Goal: Information Seeking & Learning: Learn about a topic

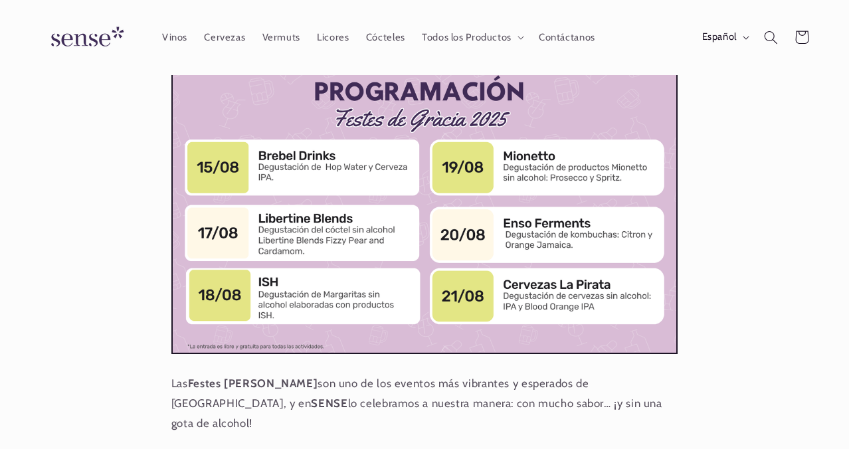
scroll to position [199, 0]
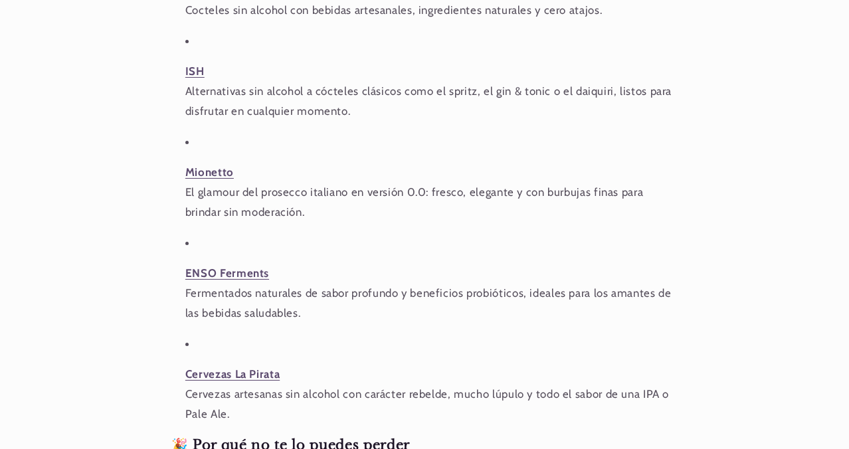
scroll to position [929, 0]
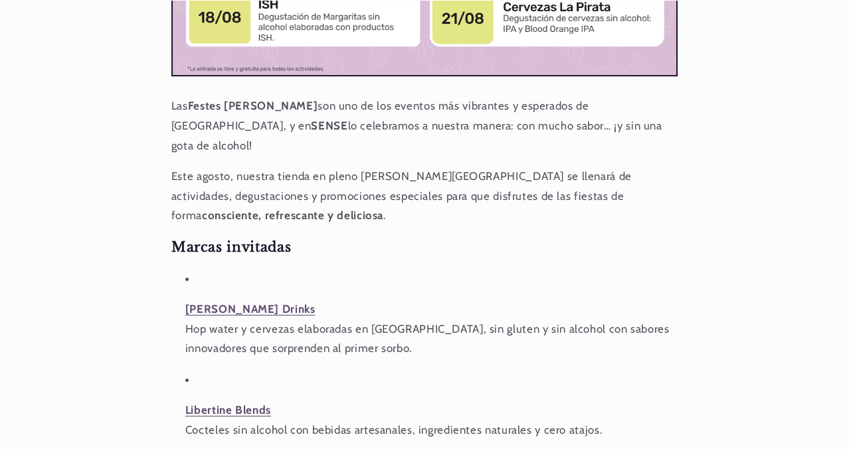
scroll to position [0, 757]
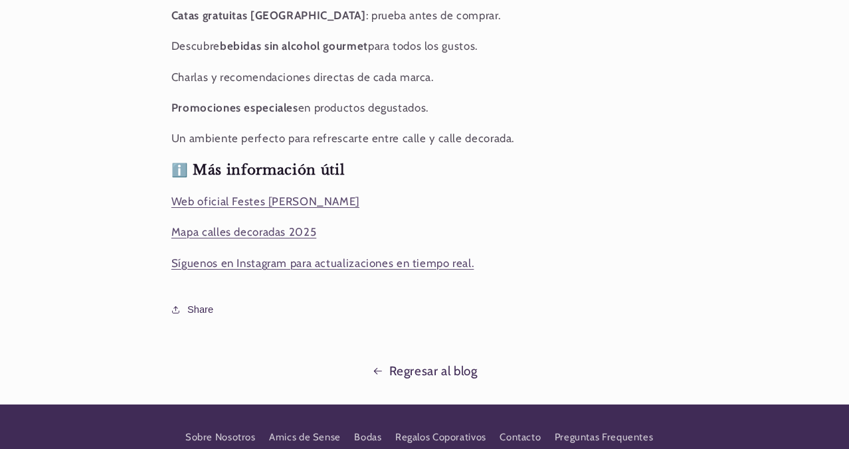
scroll to position [1384, 0]
